Goal: Information Seeking & Learning: Learn about a topic

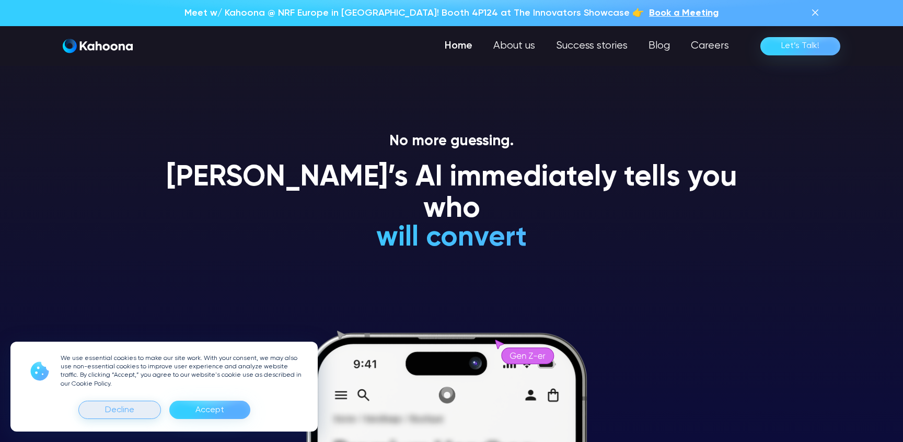
click at [131, 412] on div "Decline" at bounding box center [119, 410] width 29 height 17
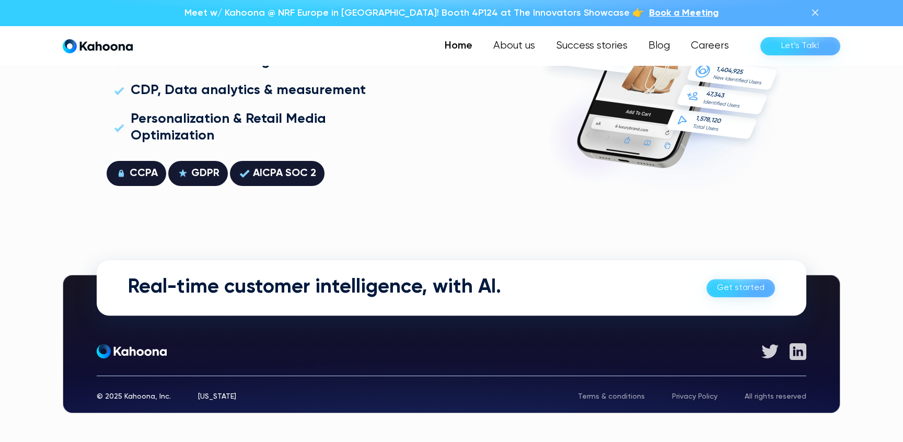
scroll to position [2991, 0]
click at [525, 49] on link "About us" at bounding box center [514, 46] width 64 height 21
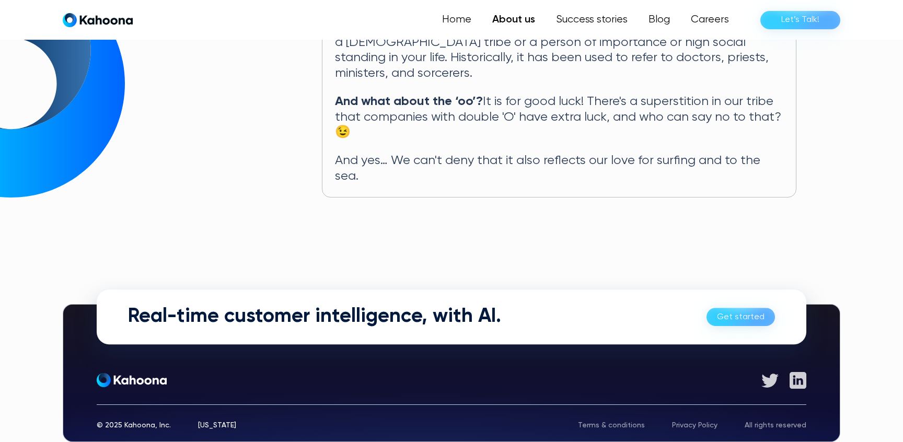
scroll to position [603, 0]
click at [594, 22] on link "Success stories" at bounding box center [591, 19] width 94 height 21
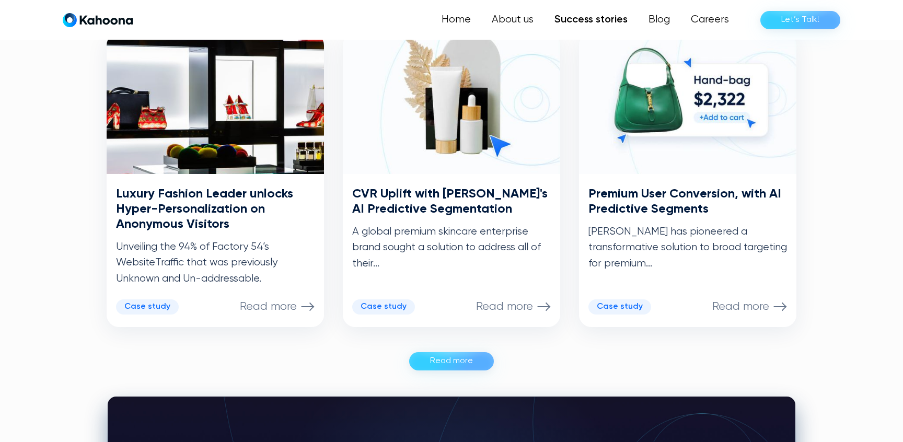
scroll to position [543, 0]
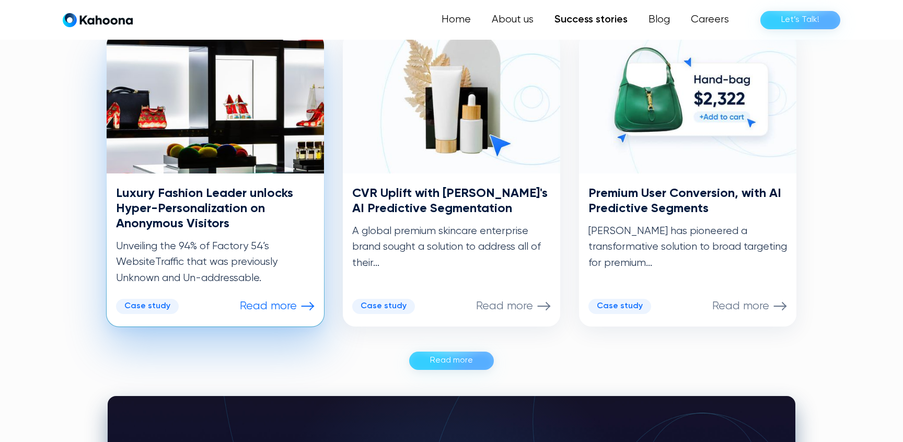
click at [210, 226] on h3 "Luxury Fashion Leader unlocks Hyper-Personalization on Anonymous Visitors" at bounding box center [215, 208] width 199 height 45
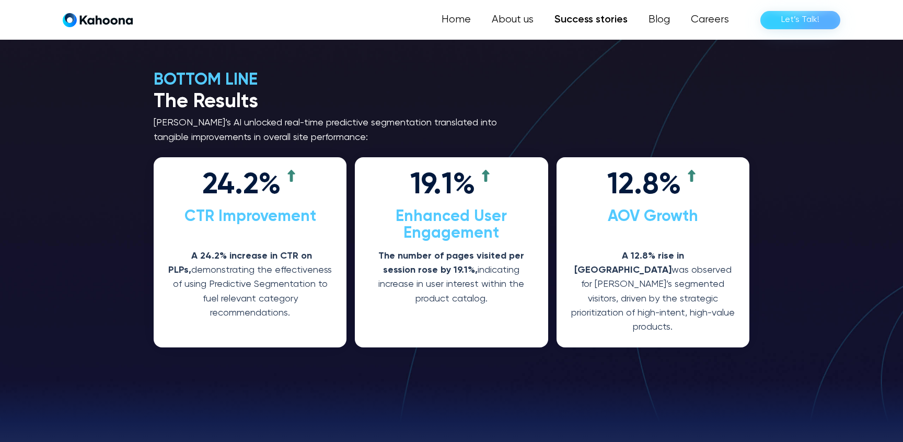
scroll to position [1591, 0]
